Goal: Task Accomplishment & Management: Use online tool/utility

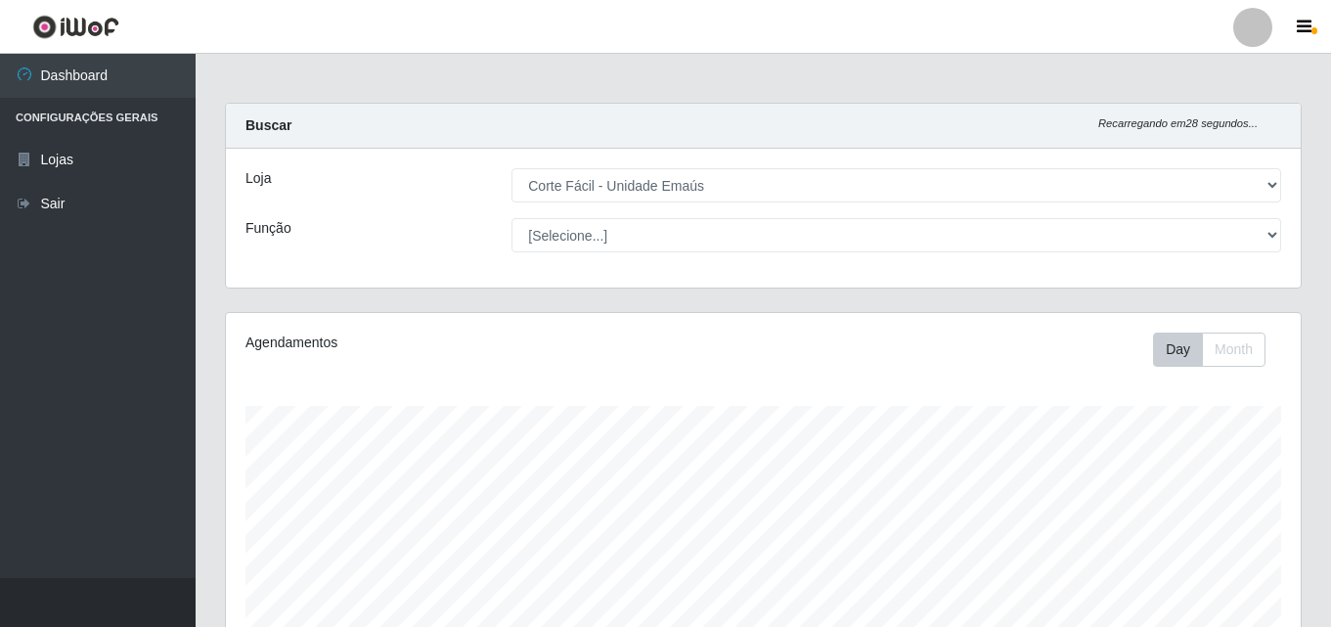
select select "201"
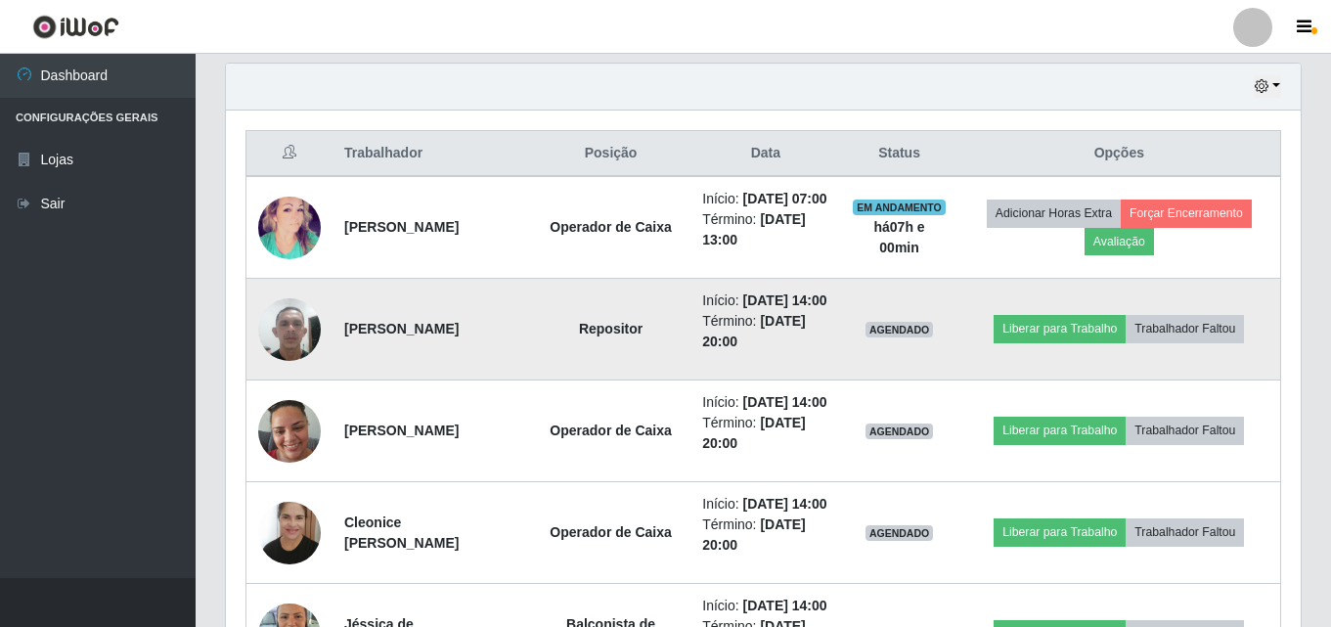
scroll to position [715, 0]
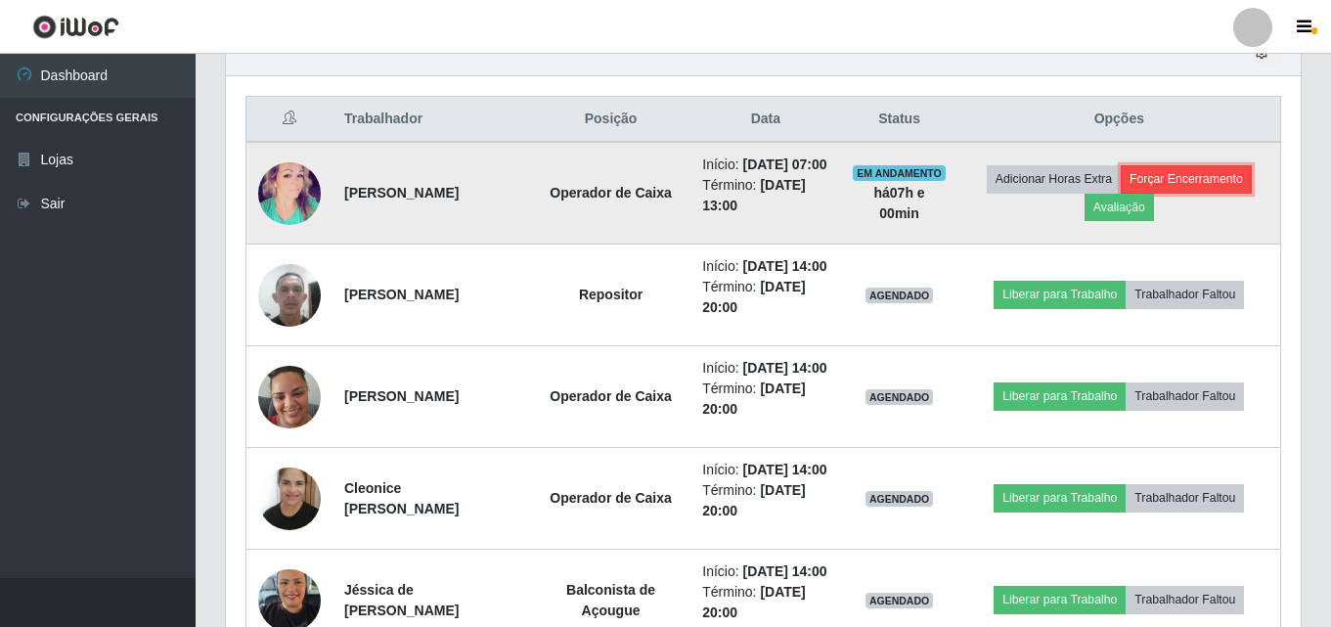
click at [1233, 187] on button "Forçar Encerramento" at bounding box center [1186, 178] width 131 height 27
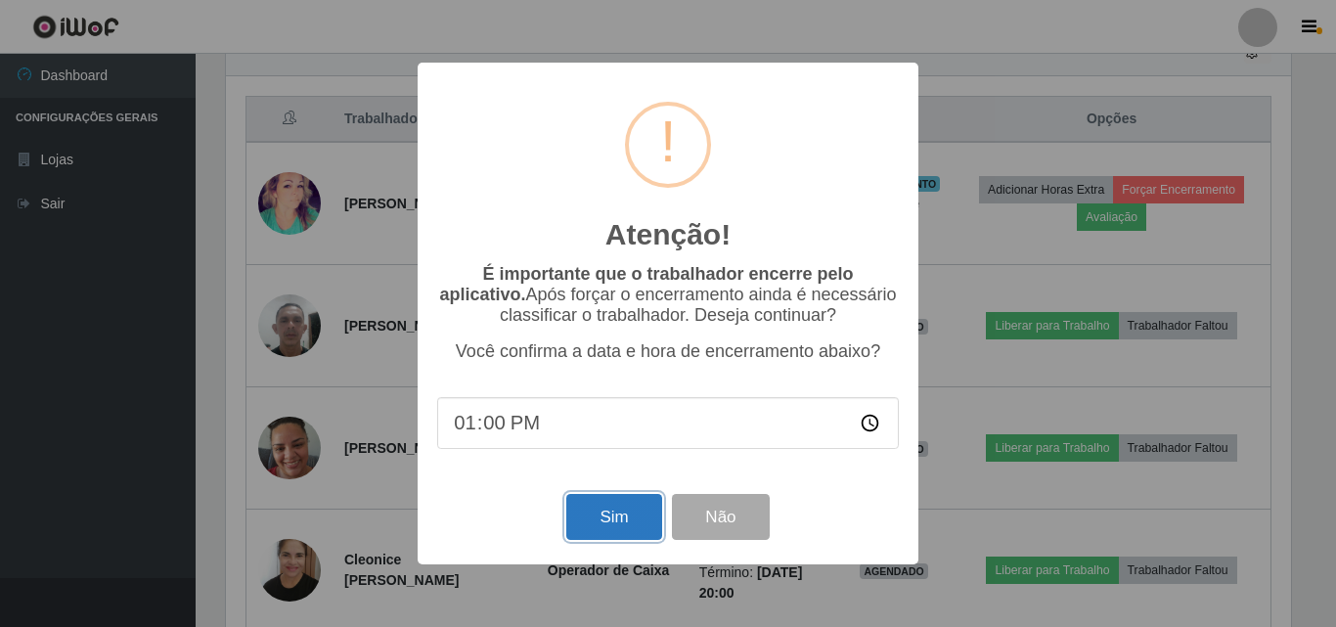
click at [616, 524] on button "Sim" at bounding box center [613, 517] width 95 height 46
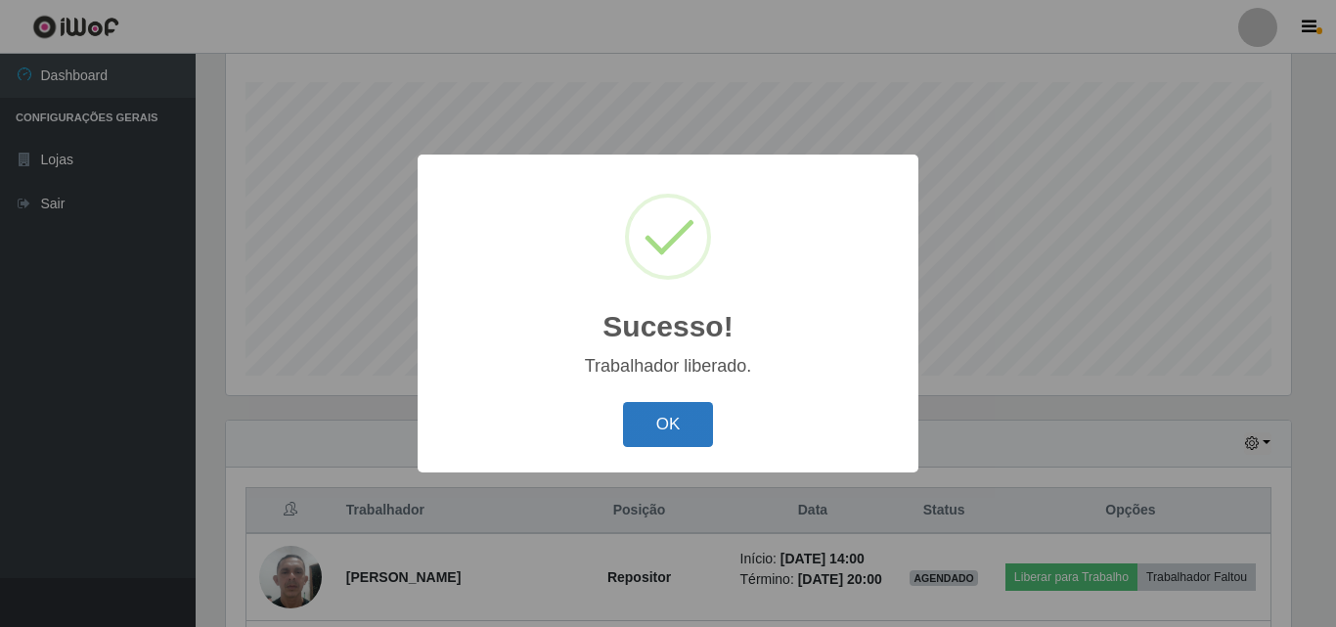
click at [656, 433] on button "OK" at bounding box center [668, 425] width 91 height 46
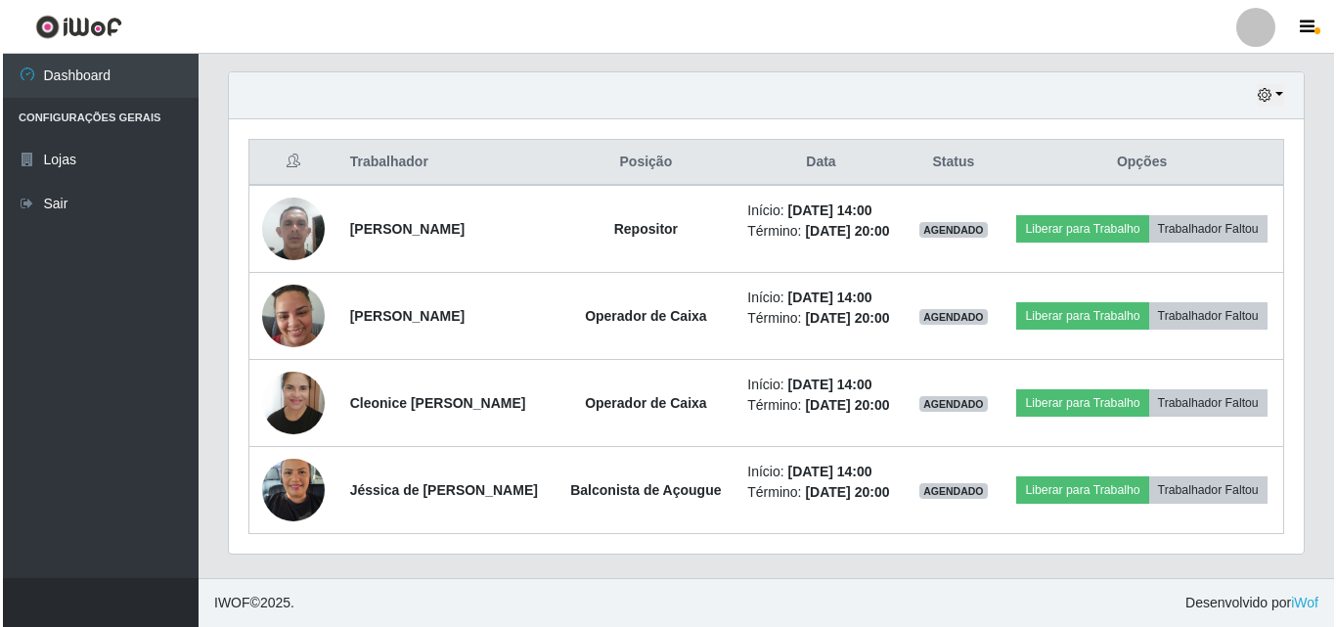
scroll to position [715, 0]
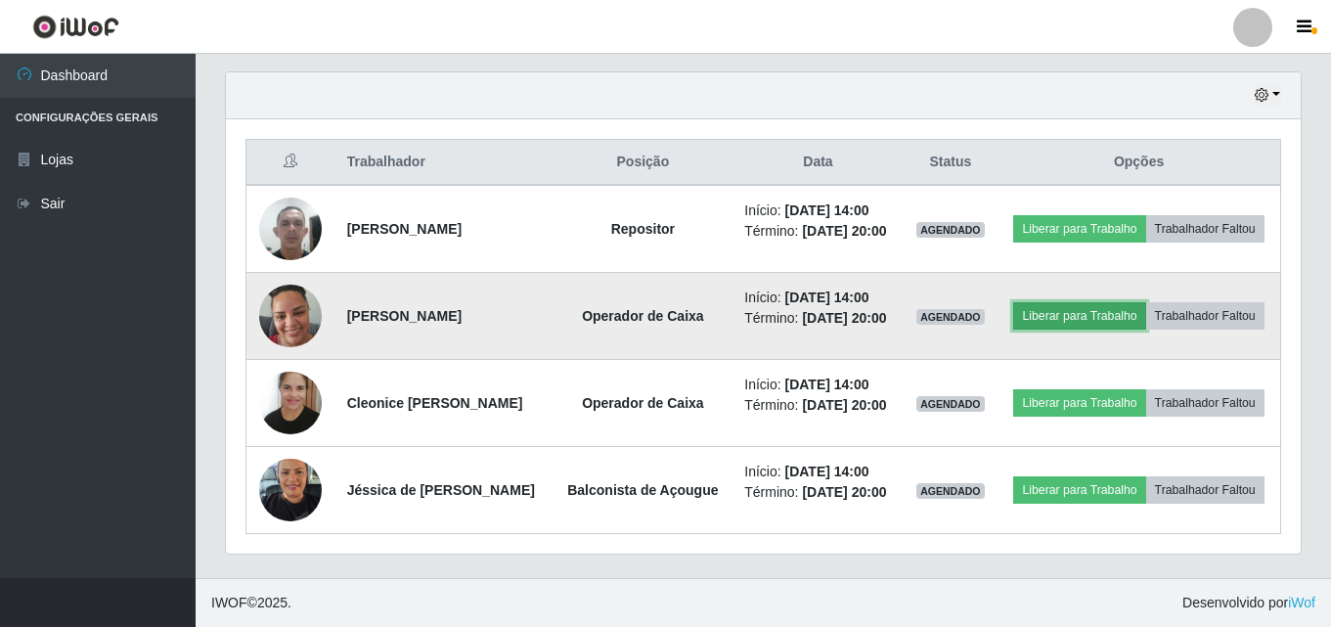
click at [1132, 302] on button "Liberar para Trabalho" at bounding box center [1079, 315] width 132 height 27
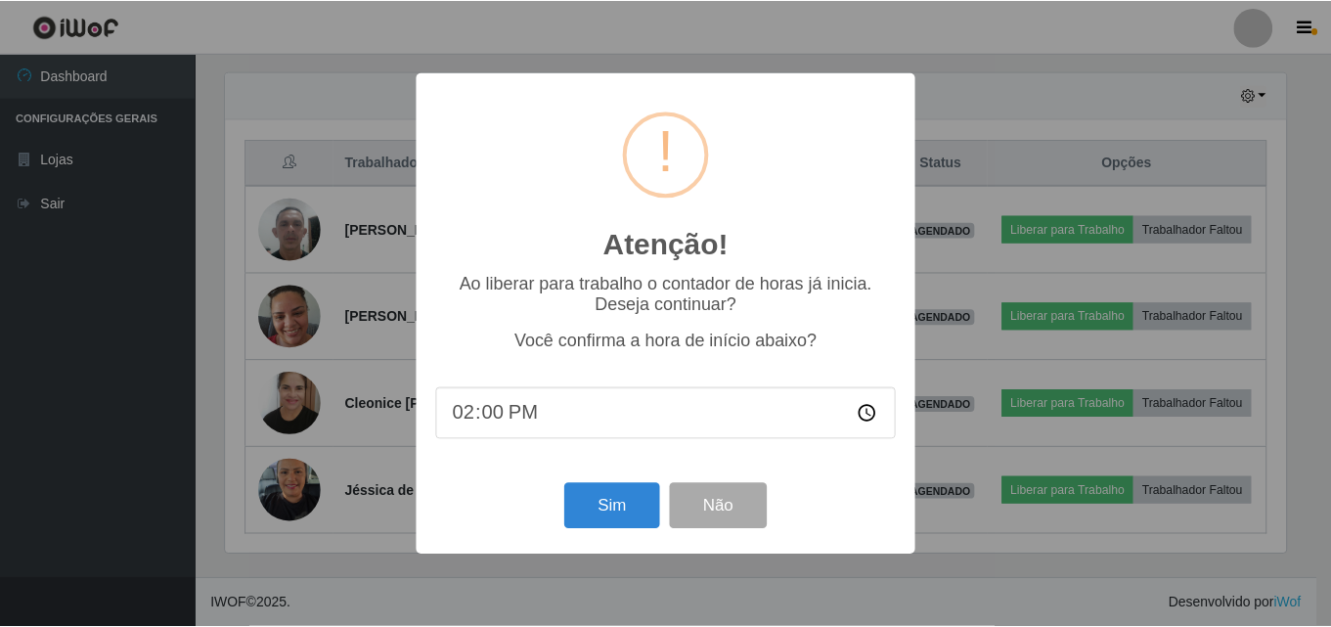
scroll to position [406, 1065]
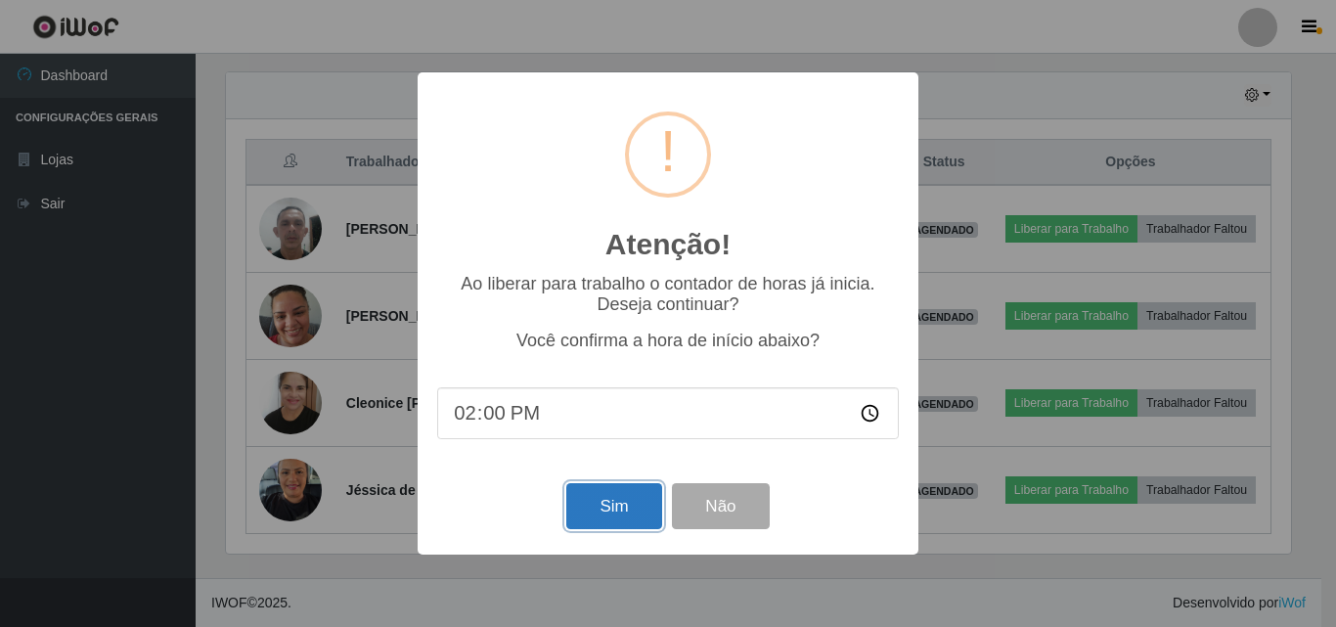
click at [622, 520] on button "Sim" at bounding box center [613, 506] width 95 height 46
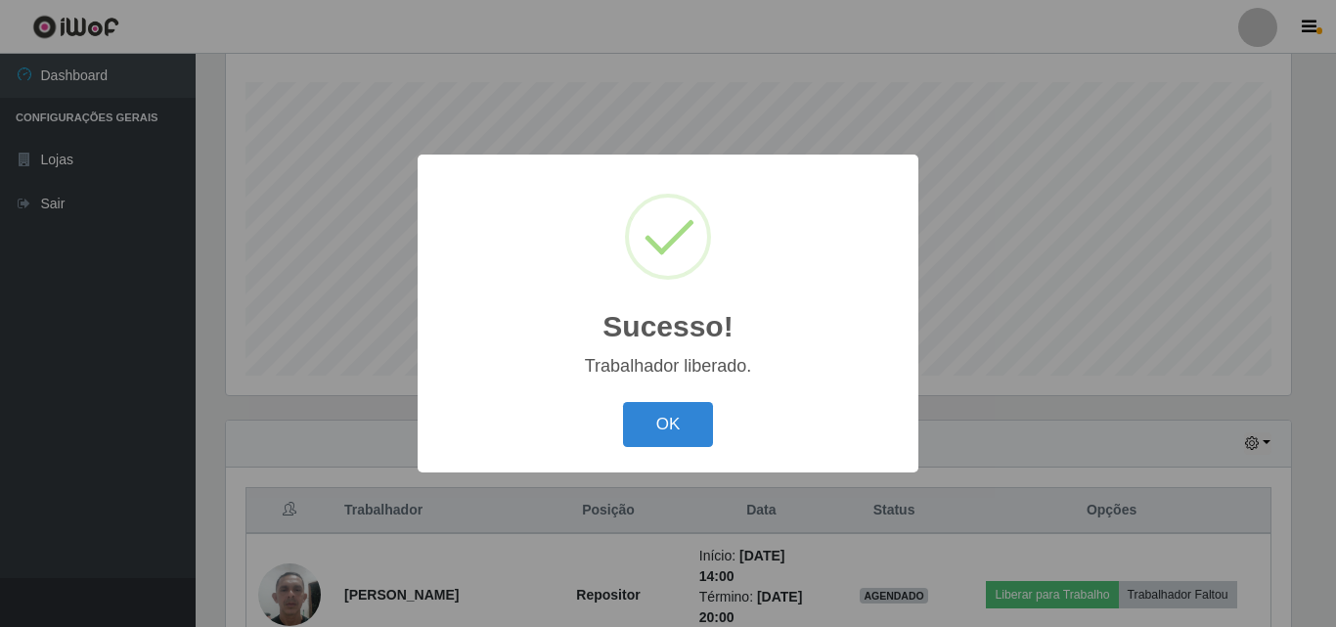
drag, startPoint x: 680, startPoint y: 420, endPoint x: 899, endPoint y: 364, distance: 226.1
click at [679, 421] on button "OK" at bounding box center [668, 425] width 91 height 46
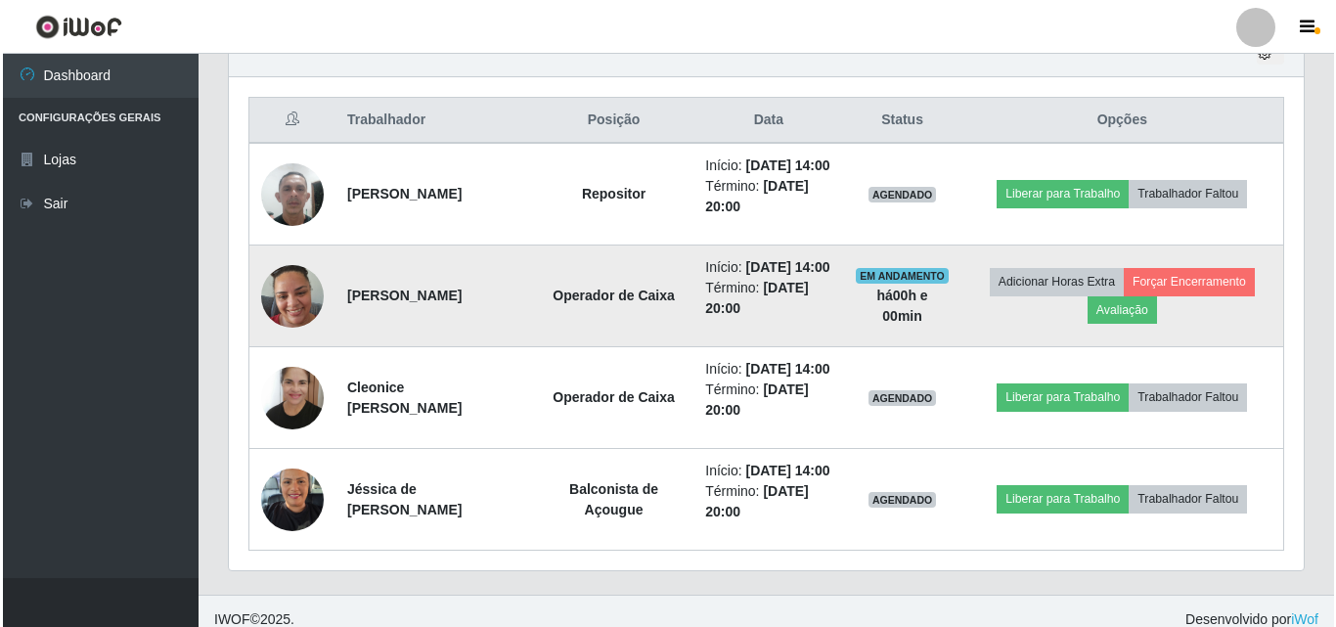
scroll to position [813, 0]
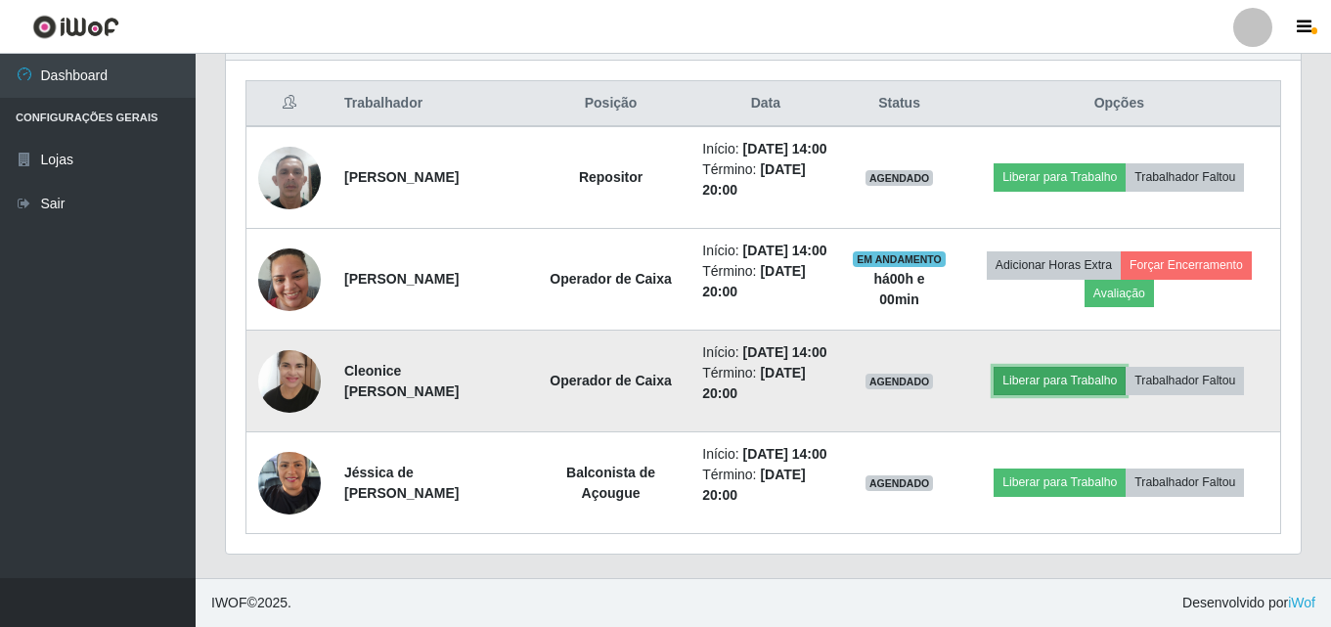
click at [1081, 367] on button "Liberar para Trabalho" at bounding box center [1060, 380] width 132 height 27
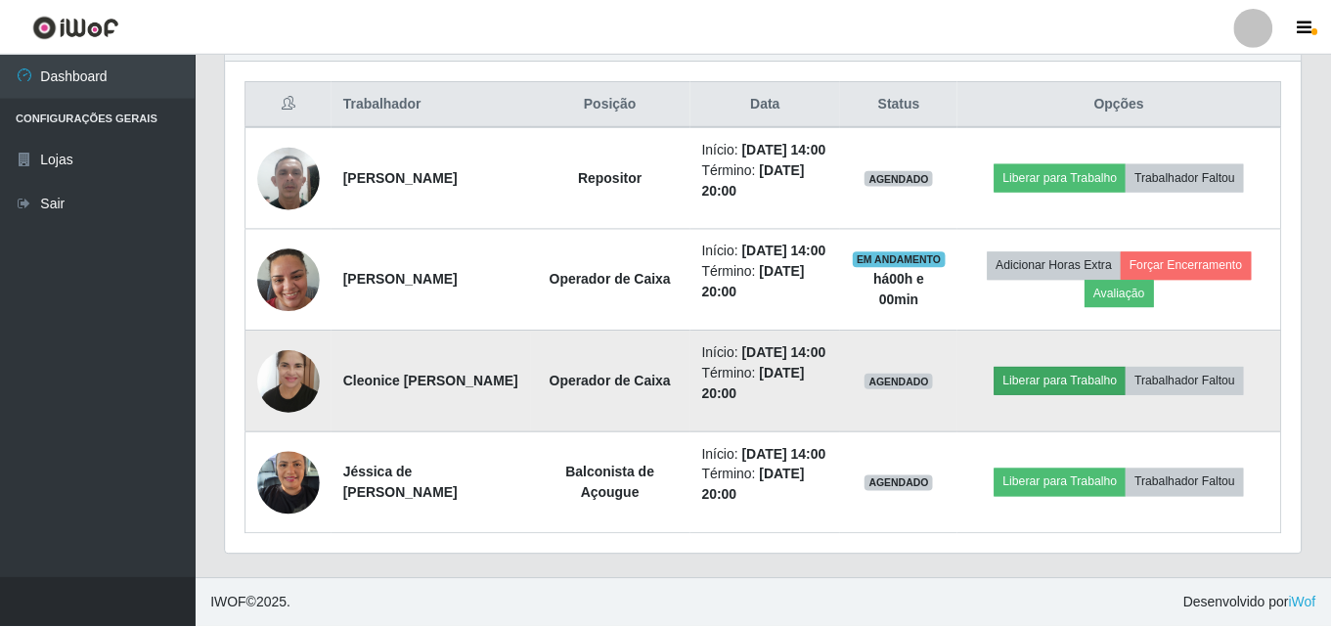
scroll to position [406, 1065]
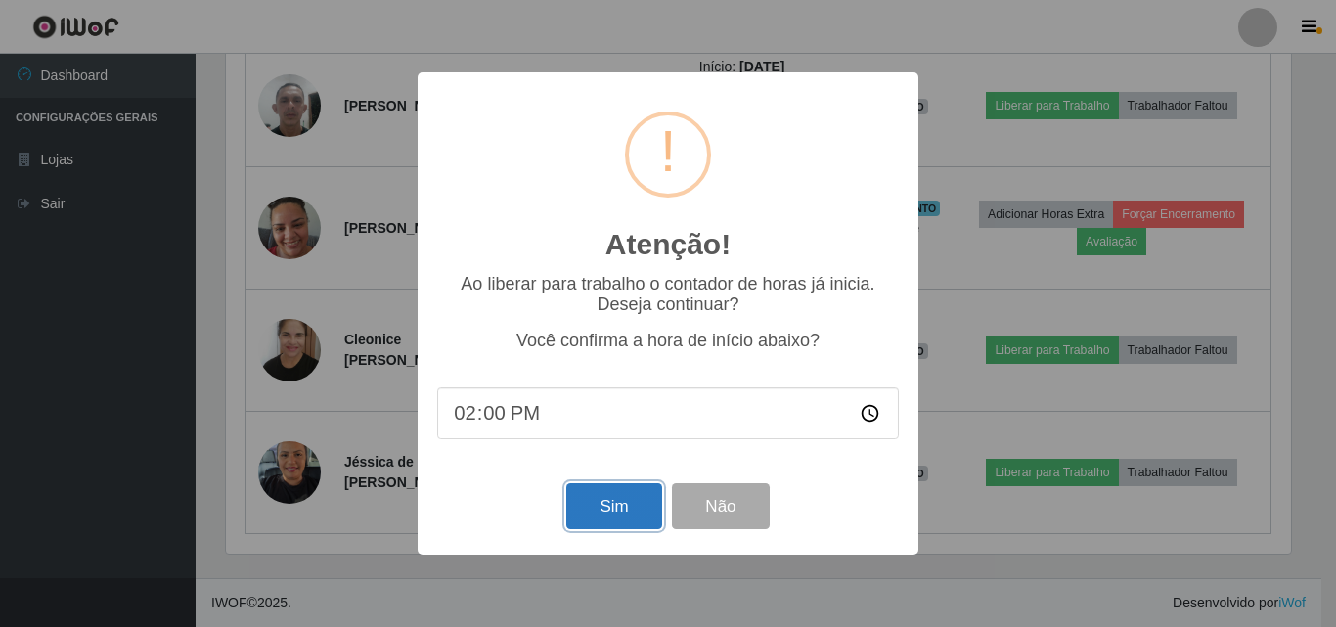
click at [622, 503] on button "Sim" at bounding box center [613, 506] width 95 height 46
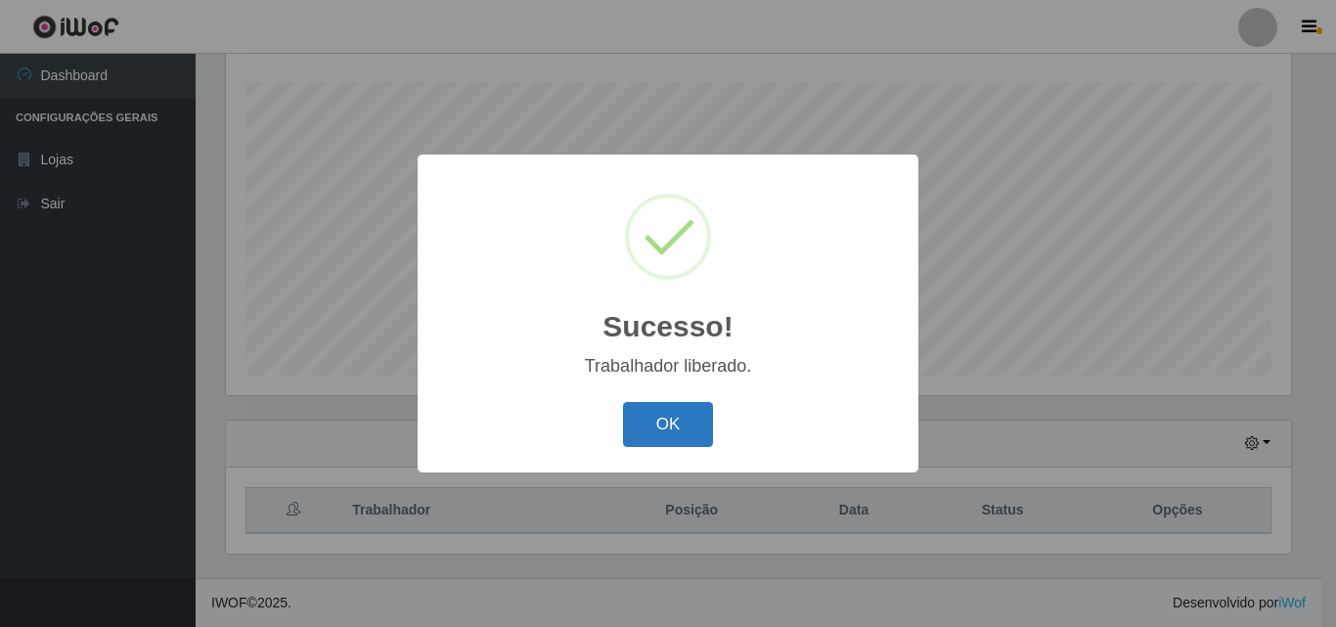
click at [664, 417] on button "OK" at bounding box center [668, 425] width 91 height 46
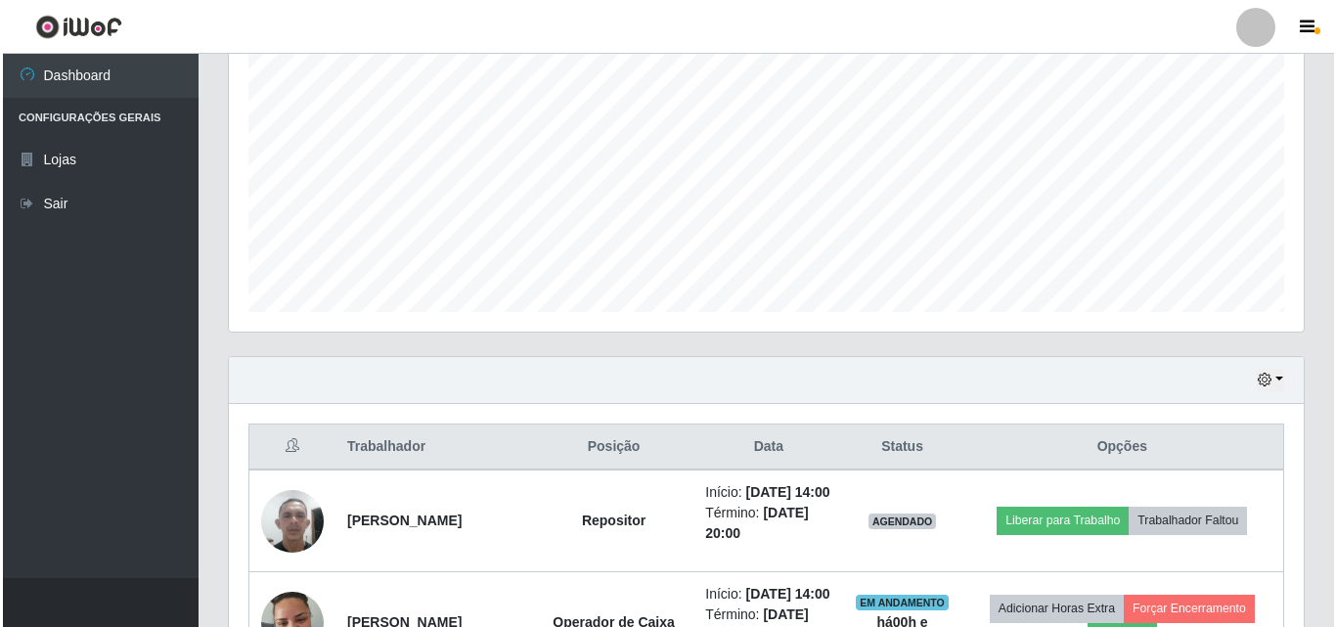
scroll to position [0, 0]
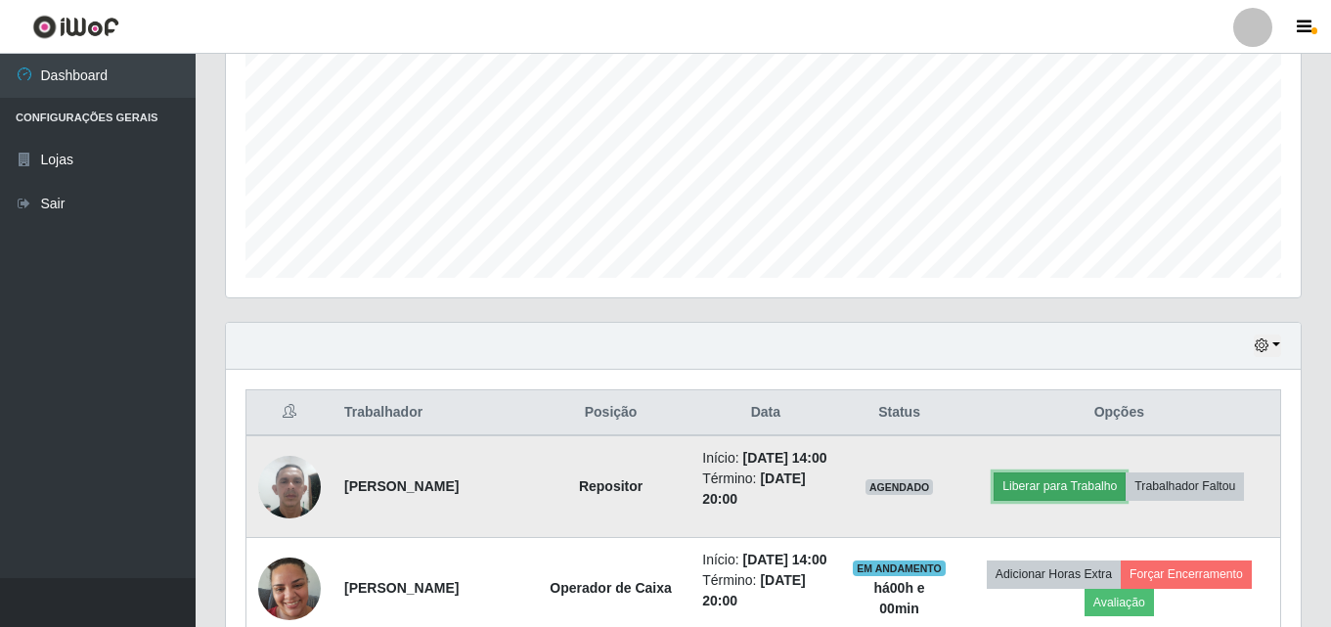
click at [1031, 500] on button "Liberar para Trabalho" at bounding box center [1060, 485] width 132 height 27
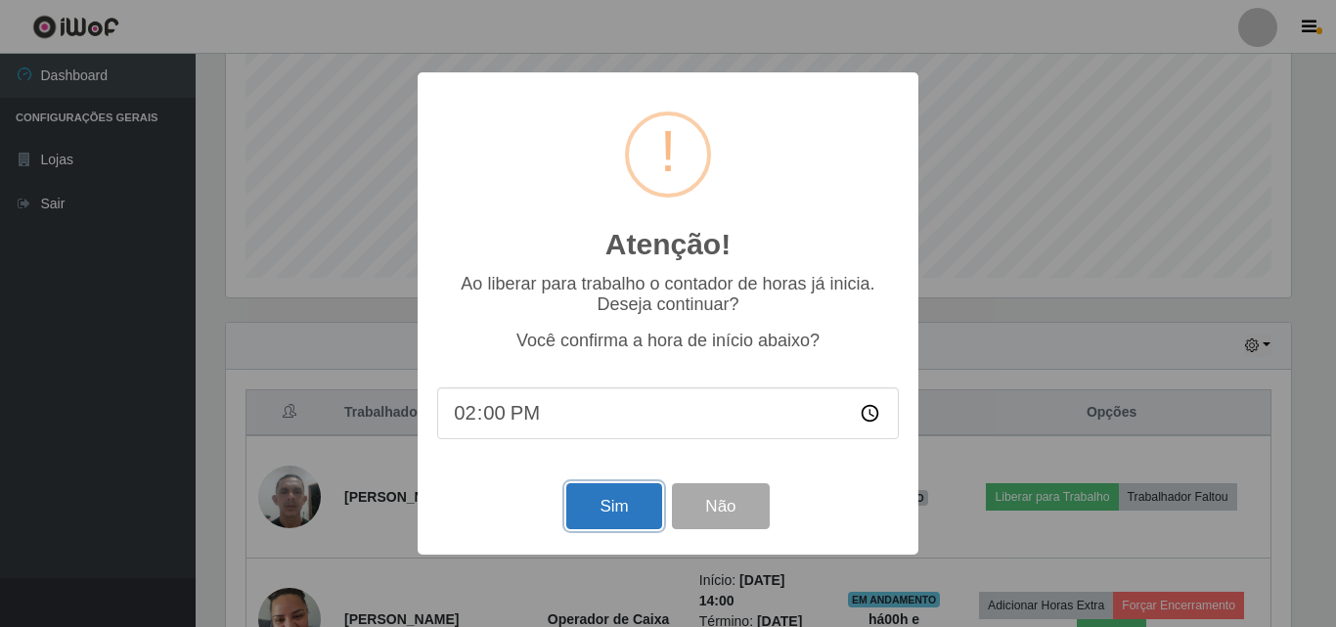
click at [656, 519] on button "Sim" at bounding box center [613, 506] width 95 height 46
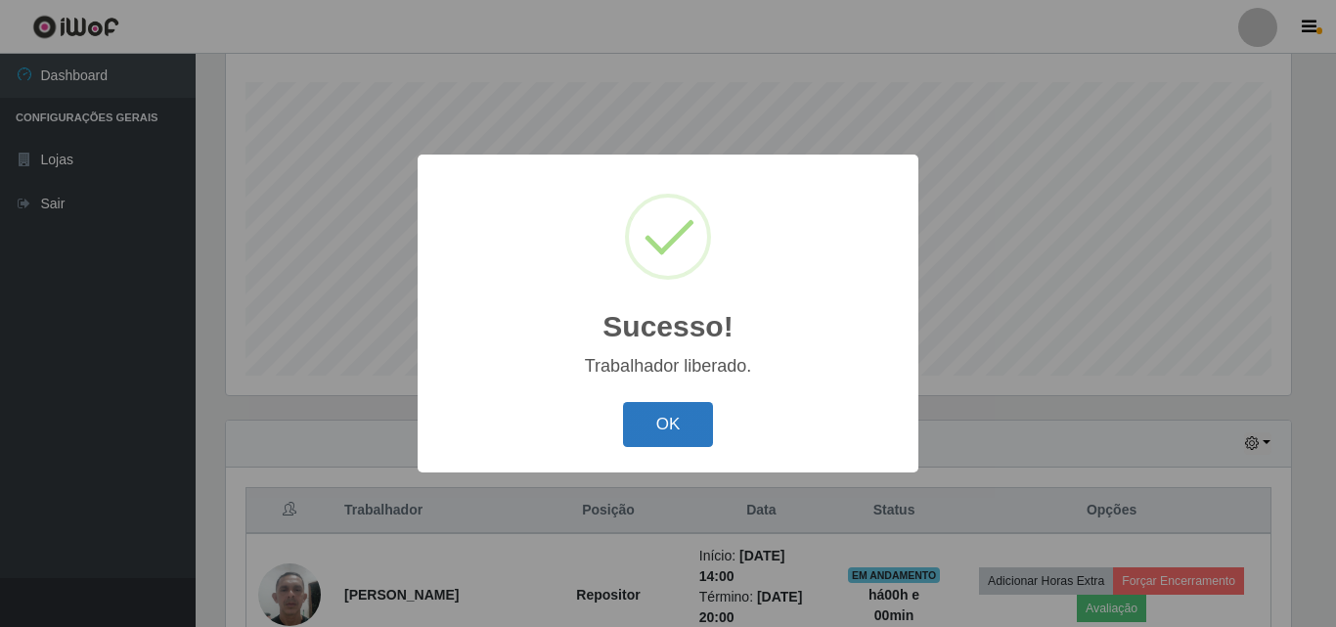
click at [647, 424] on button "OK" at bounding box center [668, 425] width 91 height 46
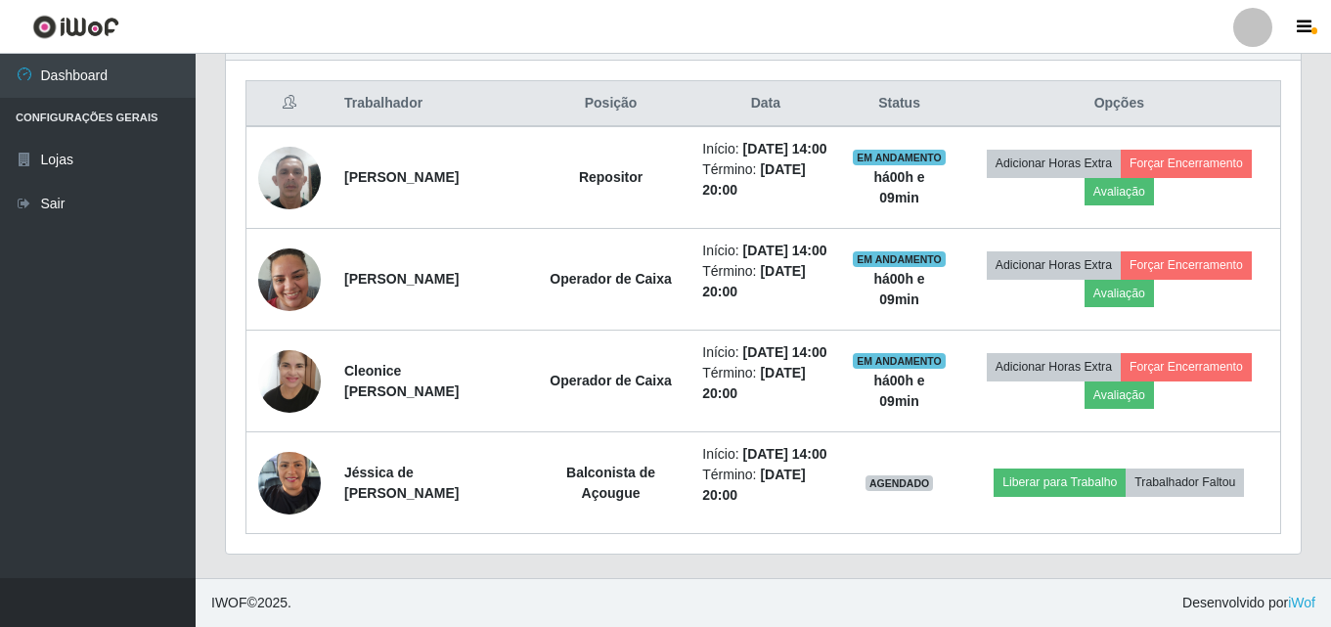
scroll to position [813, 0]
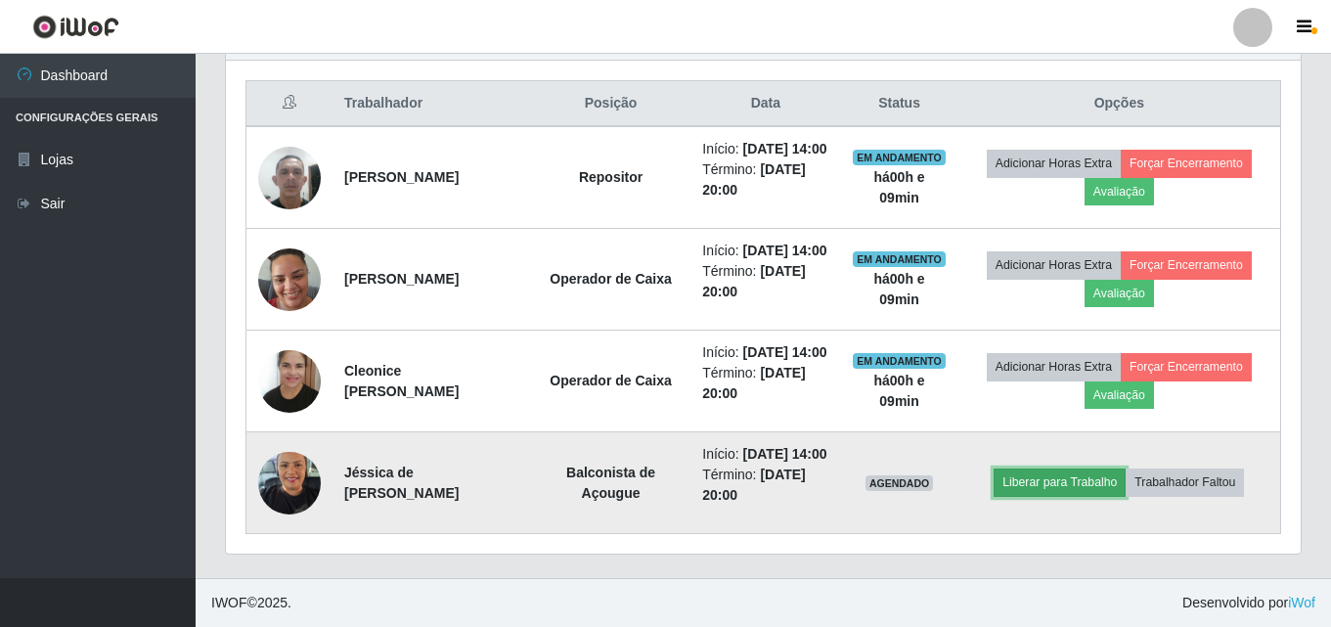
click at [1058, 472] on button "Liberar para Trabalho" at bounding box center [1060, 481] width 132 height 27
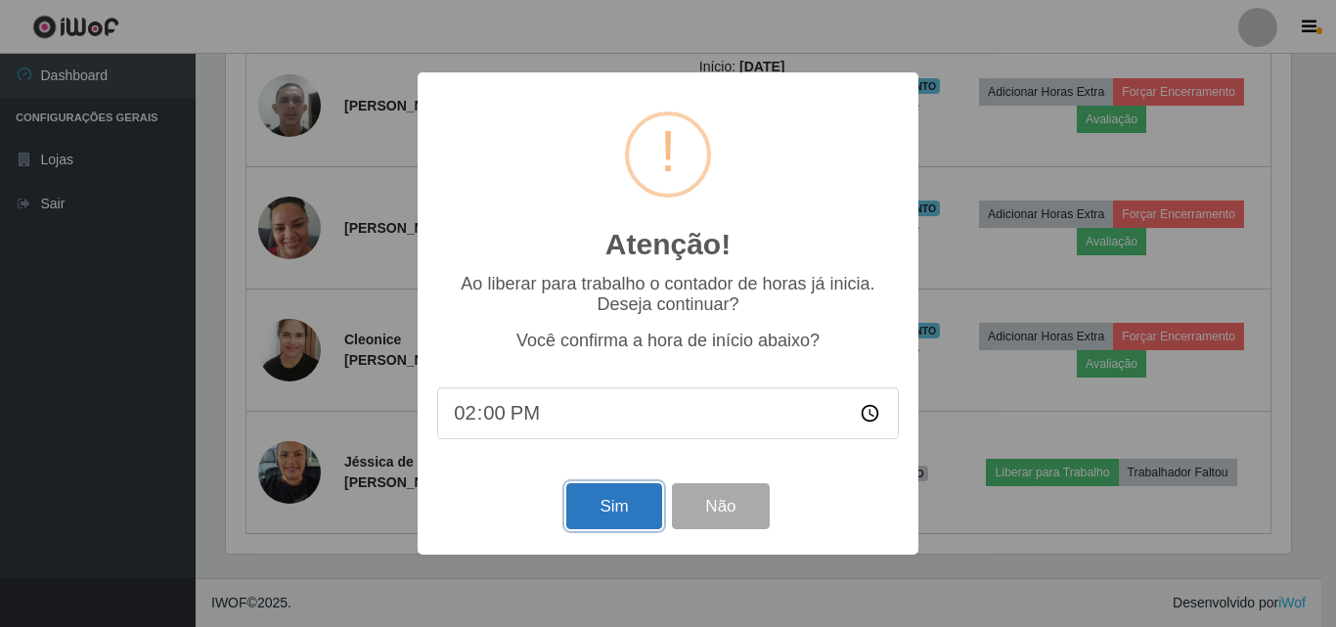
click at [648, 502] on button "Sim" at bounding box center [613, 506] width 95 height 46
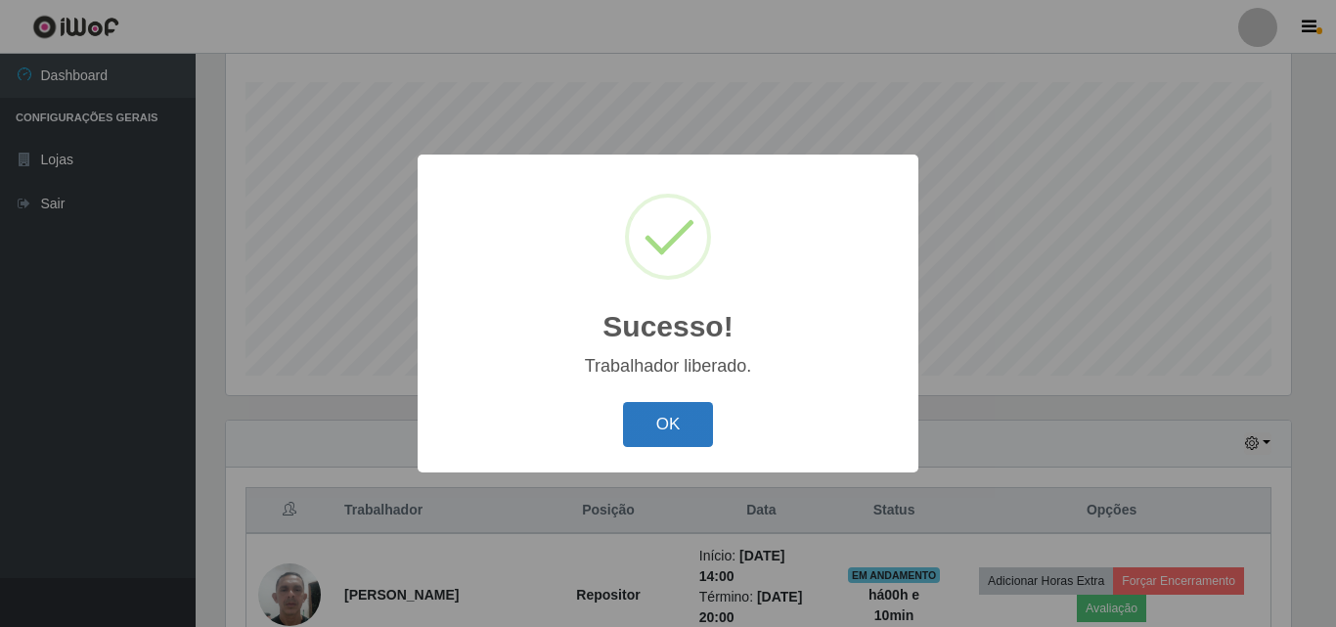
click at [638, 436] on button "OK" at bounding box center [668, 425] width 91 height 46
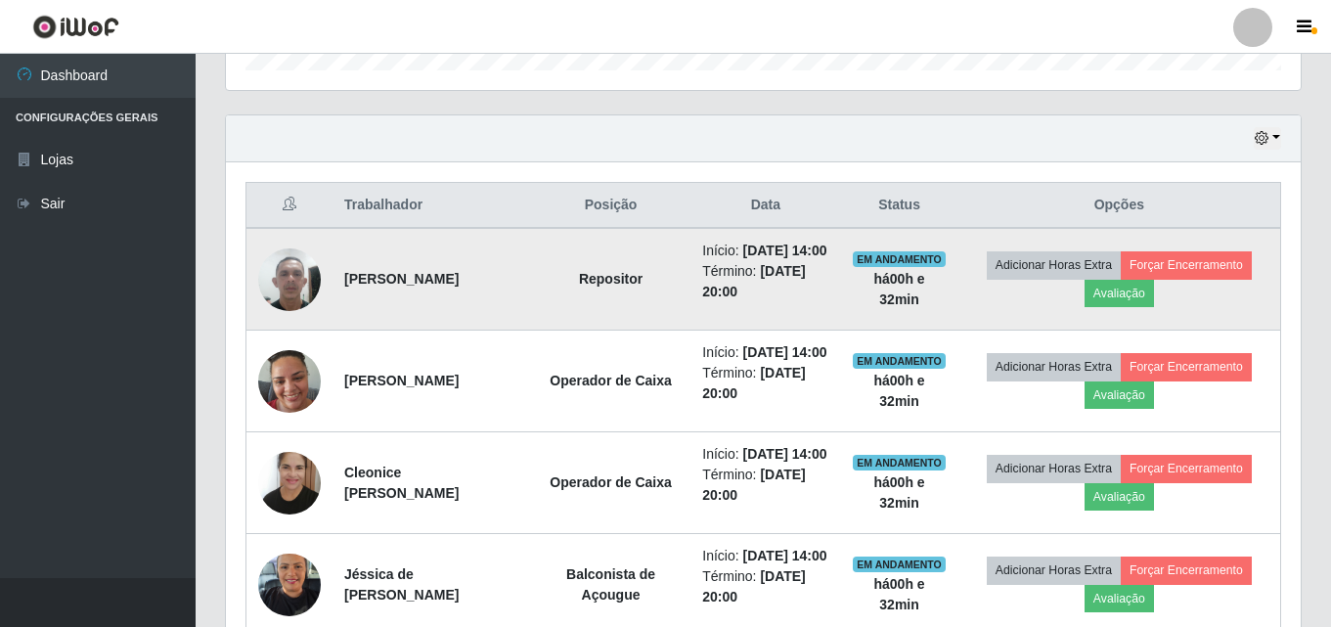
scroll to position [617, 0]
